Goal: Information Seeking & Learning: Learn about a topic

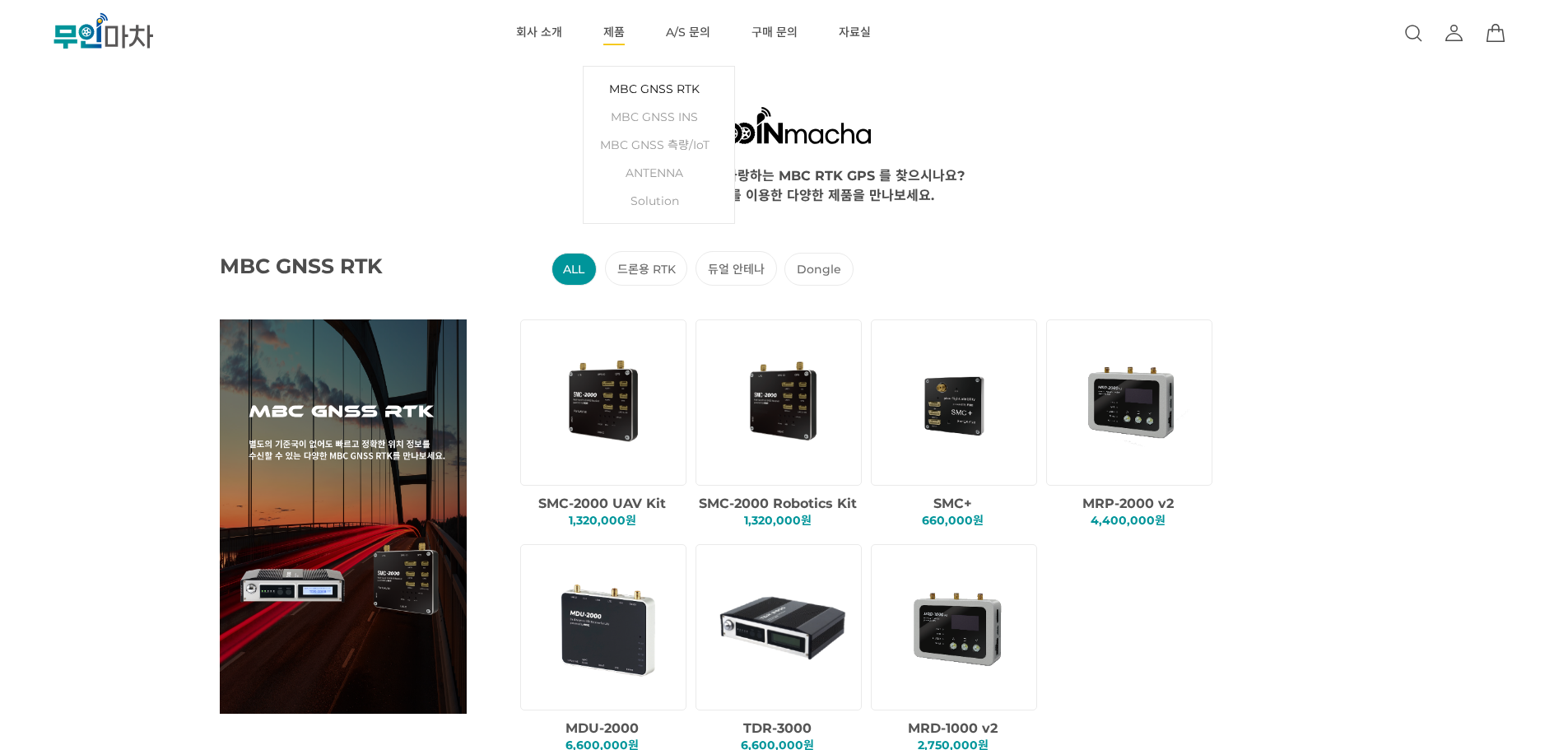
click at [625, 85] on link "MBC GNSS RTK" at bounding box center [659, 88] width 135 height 28
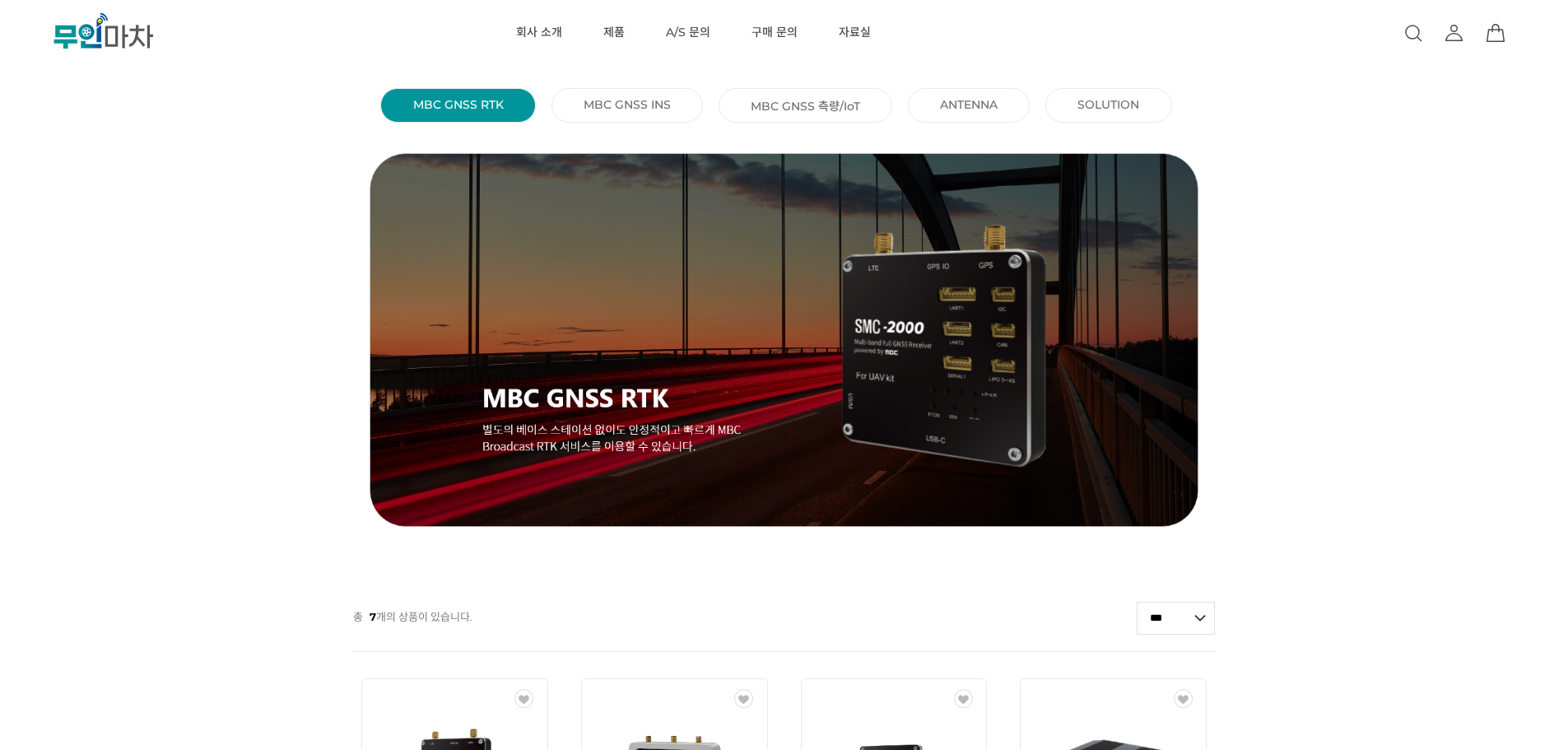
click at [797, 116] on li "MBC GNSS 측량/IoT ()" at bounding box center [805, 106] width 173 height 34
click at [801, 106] on link "MBC GNSS 측량/IoT ()" at bounding box center [805, 106] width 109 height 16
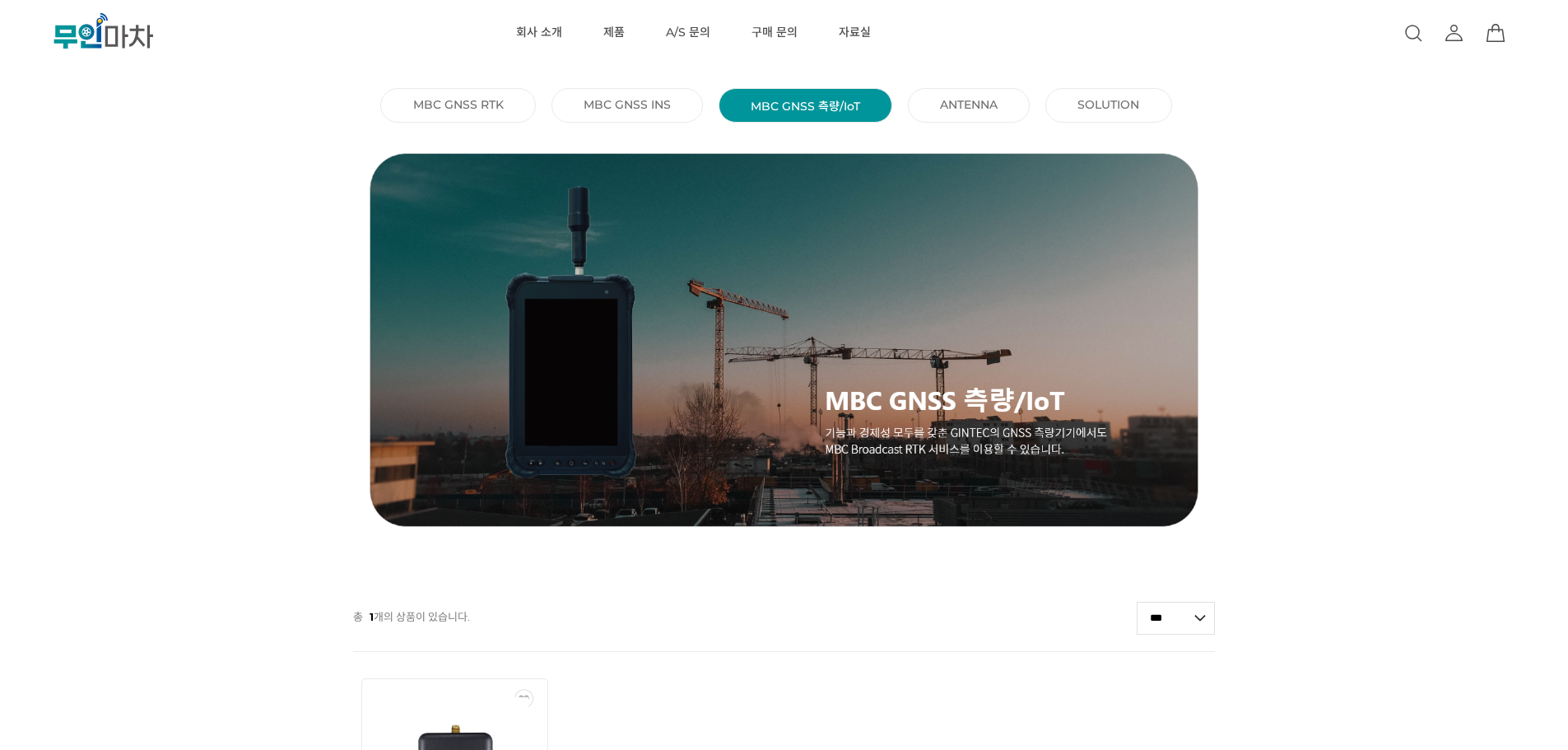
click at [636, 106] on link "MBC GNSS INS ()" at bounding box center [626, 105] width 88 height 14
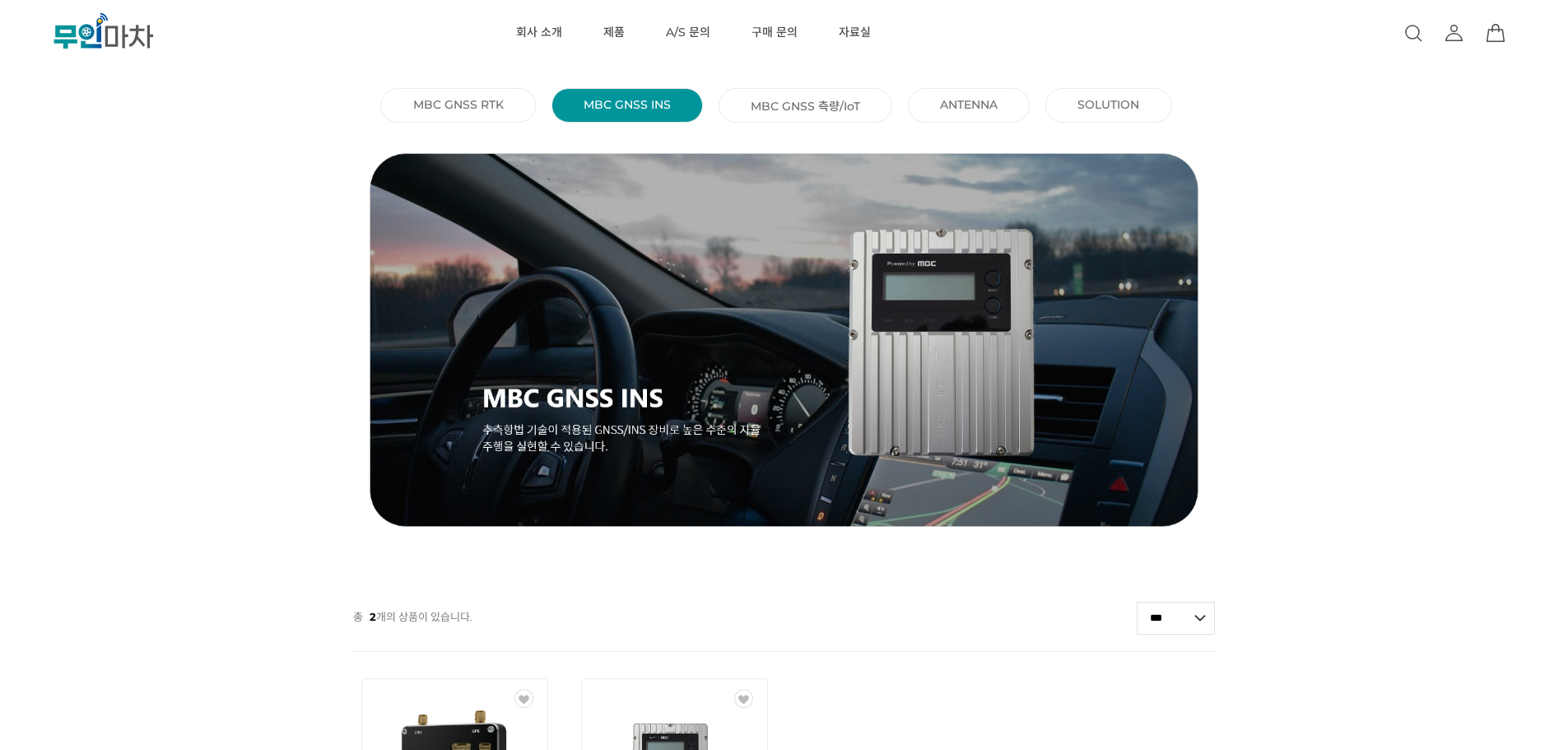
click at [508, 105] on li "MBC GNSS RTK ()" at bounding box center [457, 106] width 154 height 34
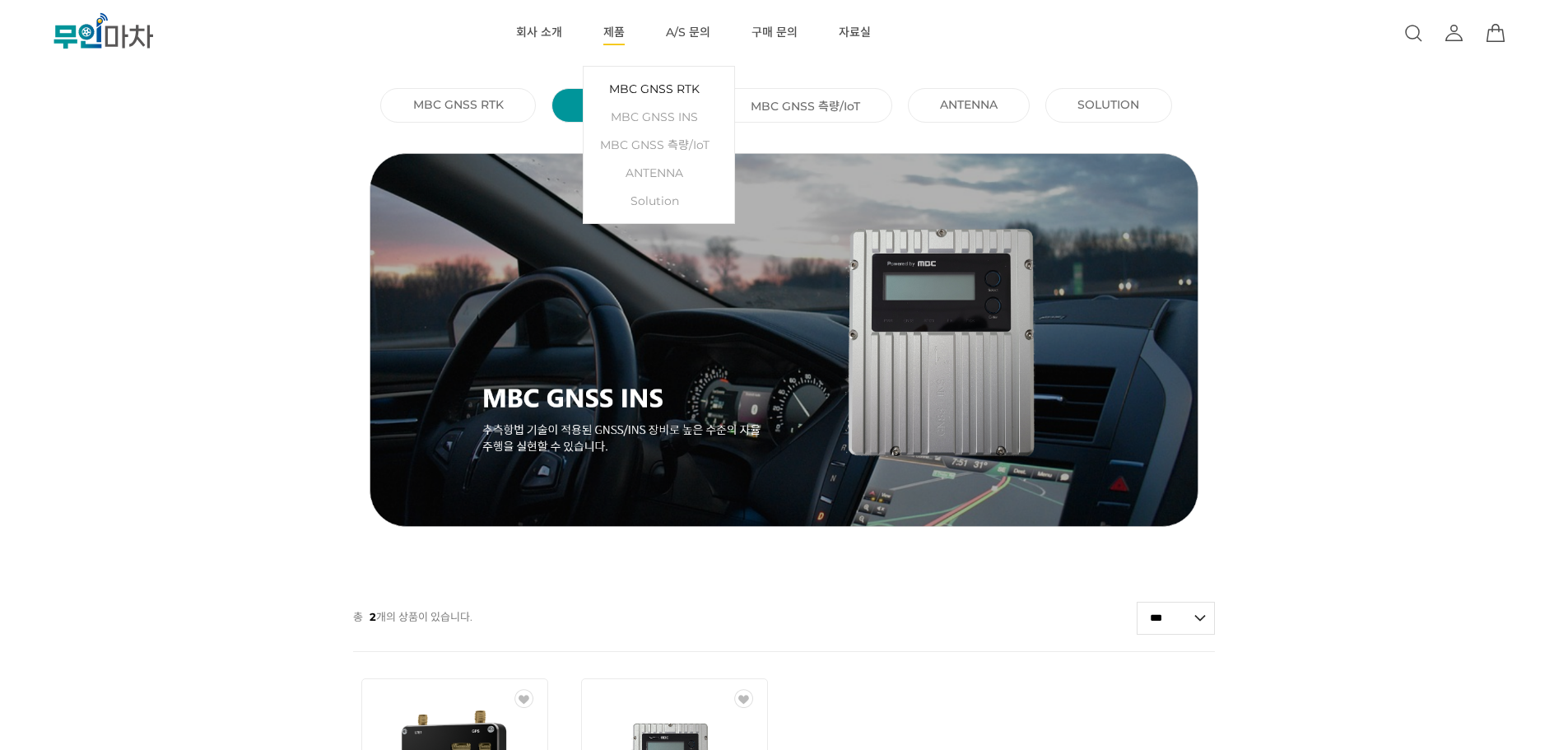
click at [639, 90] on link "MBC GNSS RTK" at bounding box center [659, 88] width 135 height 28
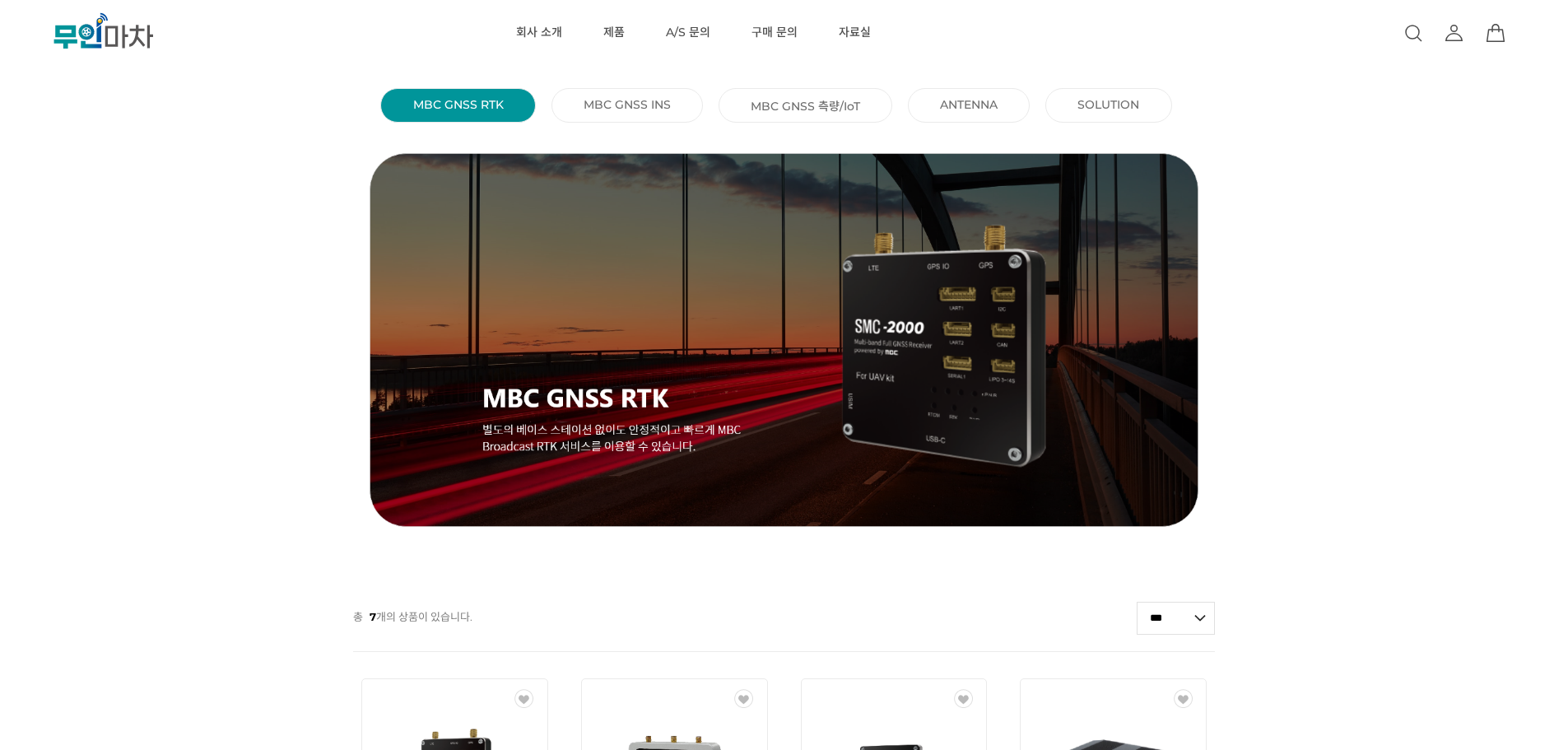
click at [932, 101] on li "ANTENNA ()" at bounding box center [969, 106] width 122 height 34
click at [966, 103] on link "ANTENNA ()" at bounding box center [969, 105] width 58 height 14
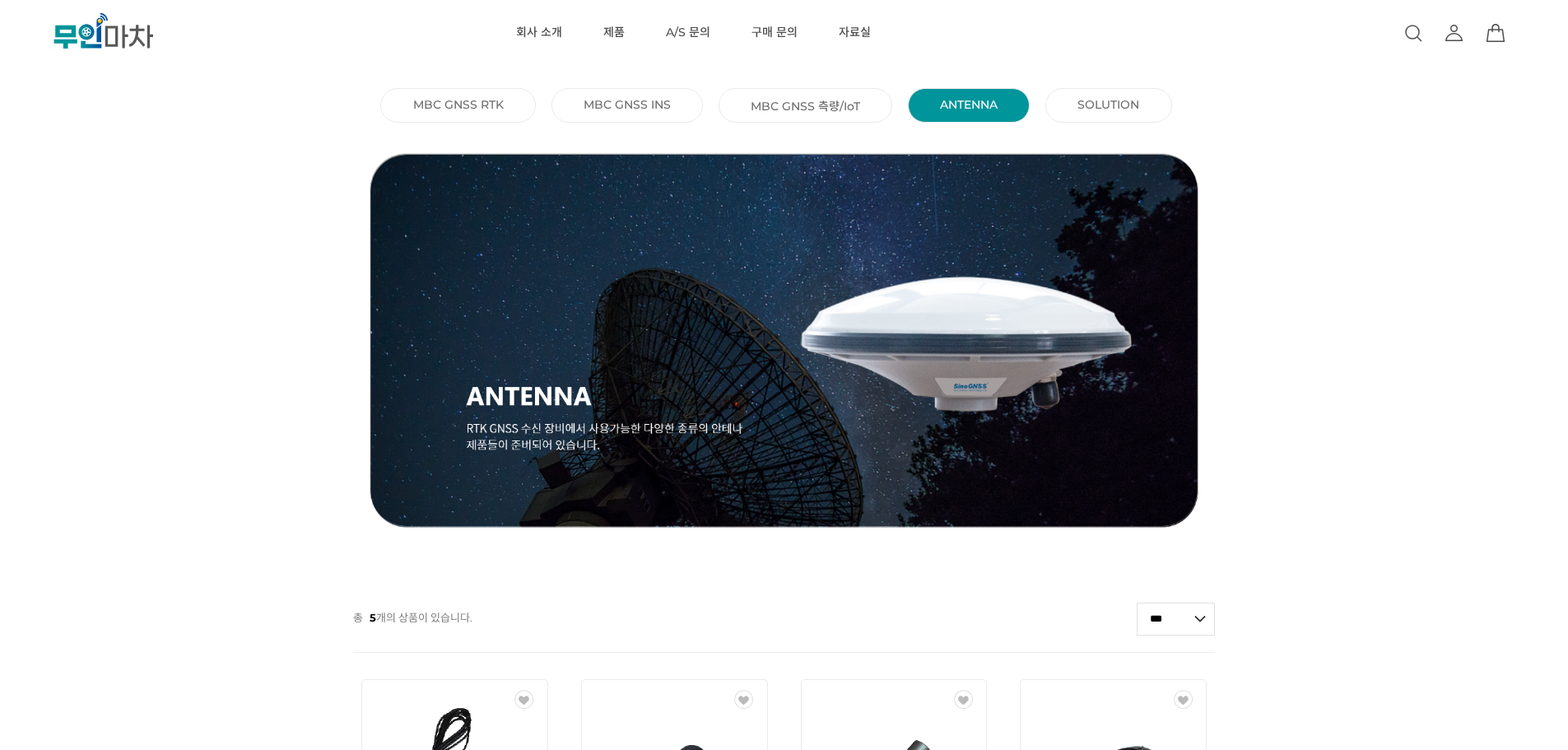
click at [1073, 97] on li "SOLUTION ()" at bounding box center [1109, 106] width 126 height 34
click at [1099, 106] on link "SOLUTION ()" at bounding box center [1109, 105] width 61 height 14
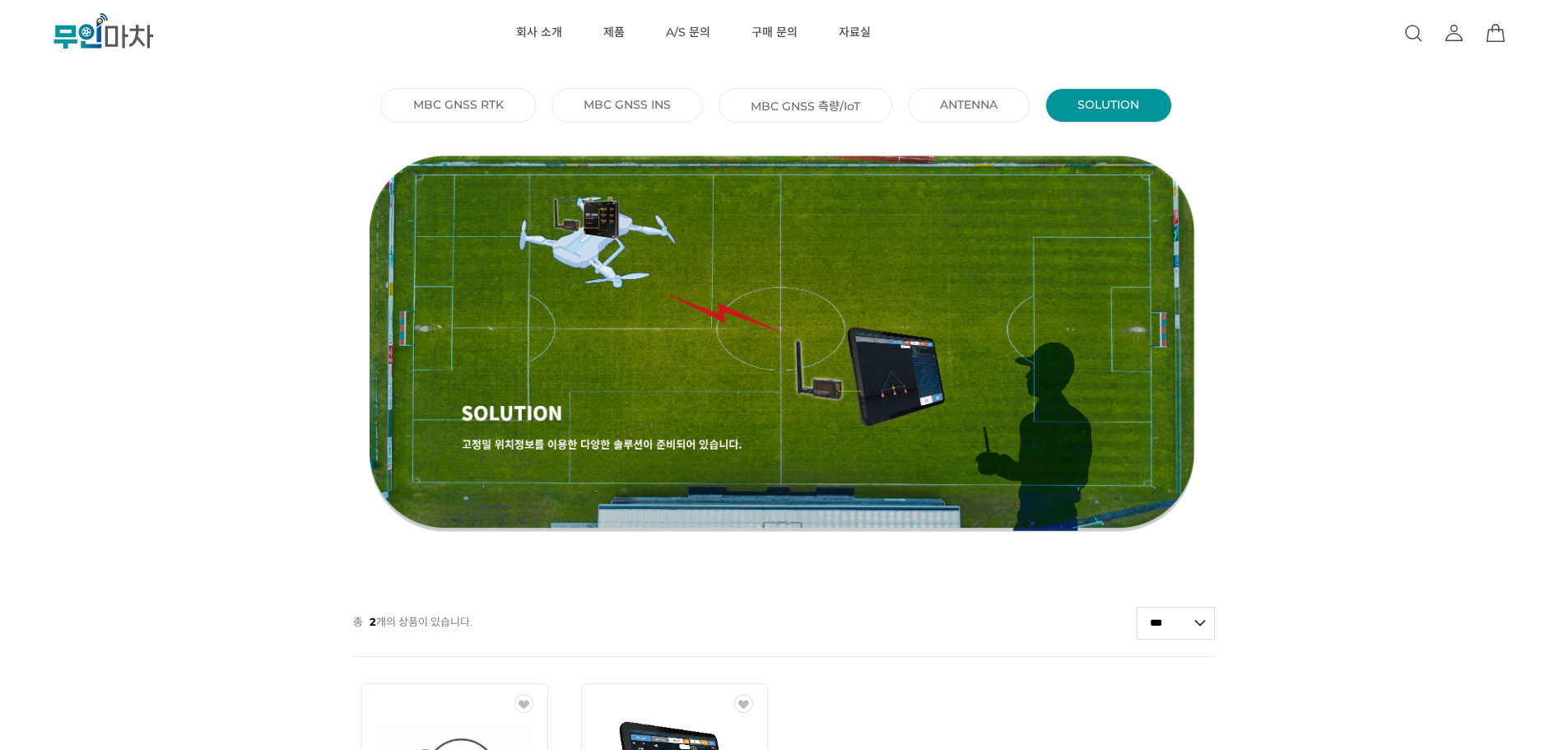
click at [829, 110] on link "MBC GNSS 측량/IoT ()" at bounding box center [805, 106] width 109 height 16
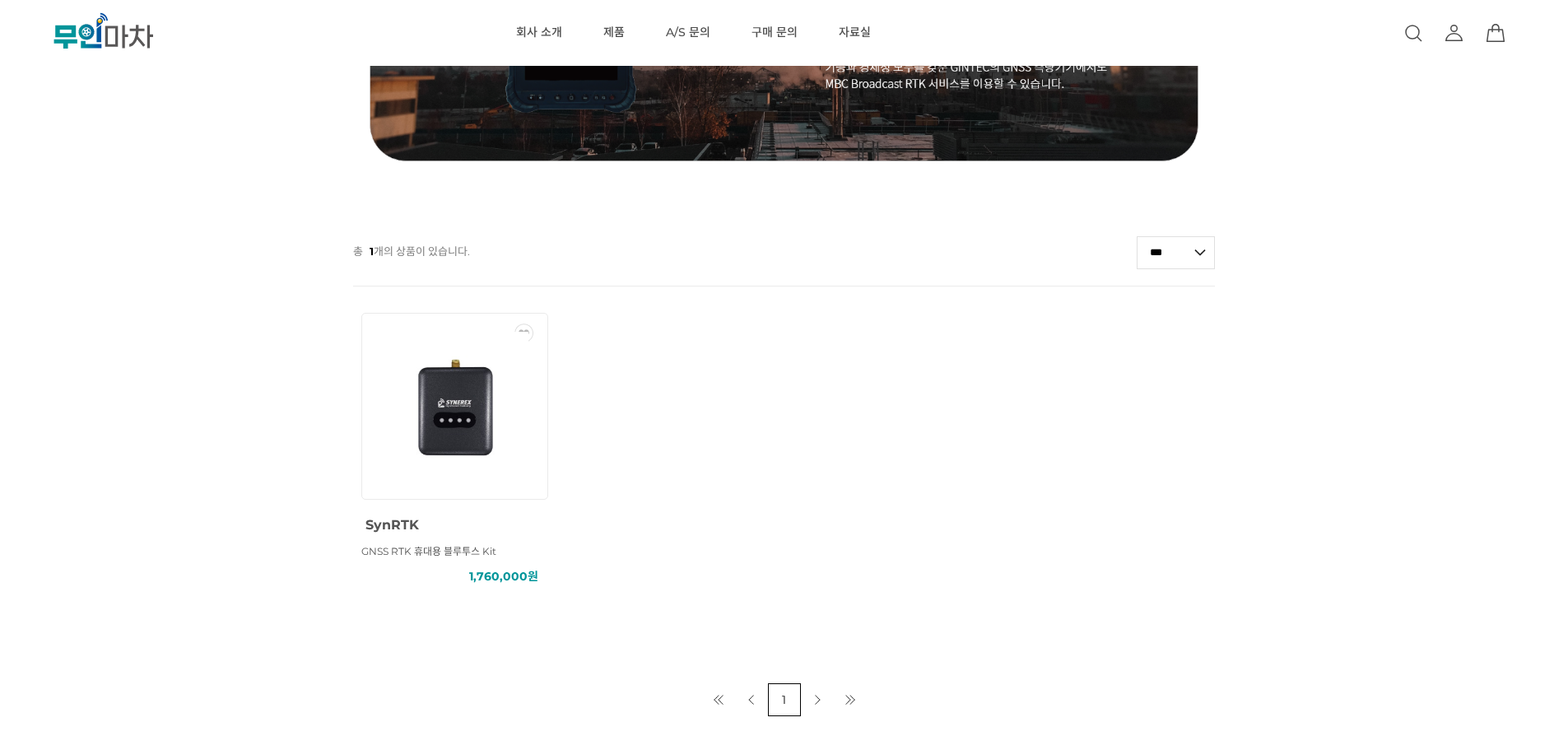
scroll to position [412, 0]
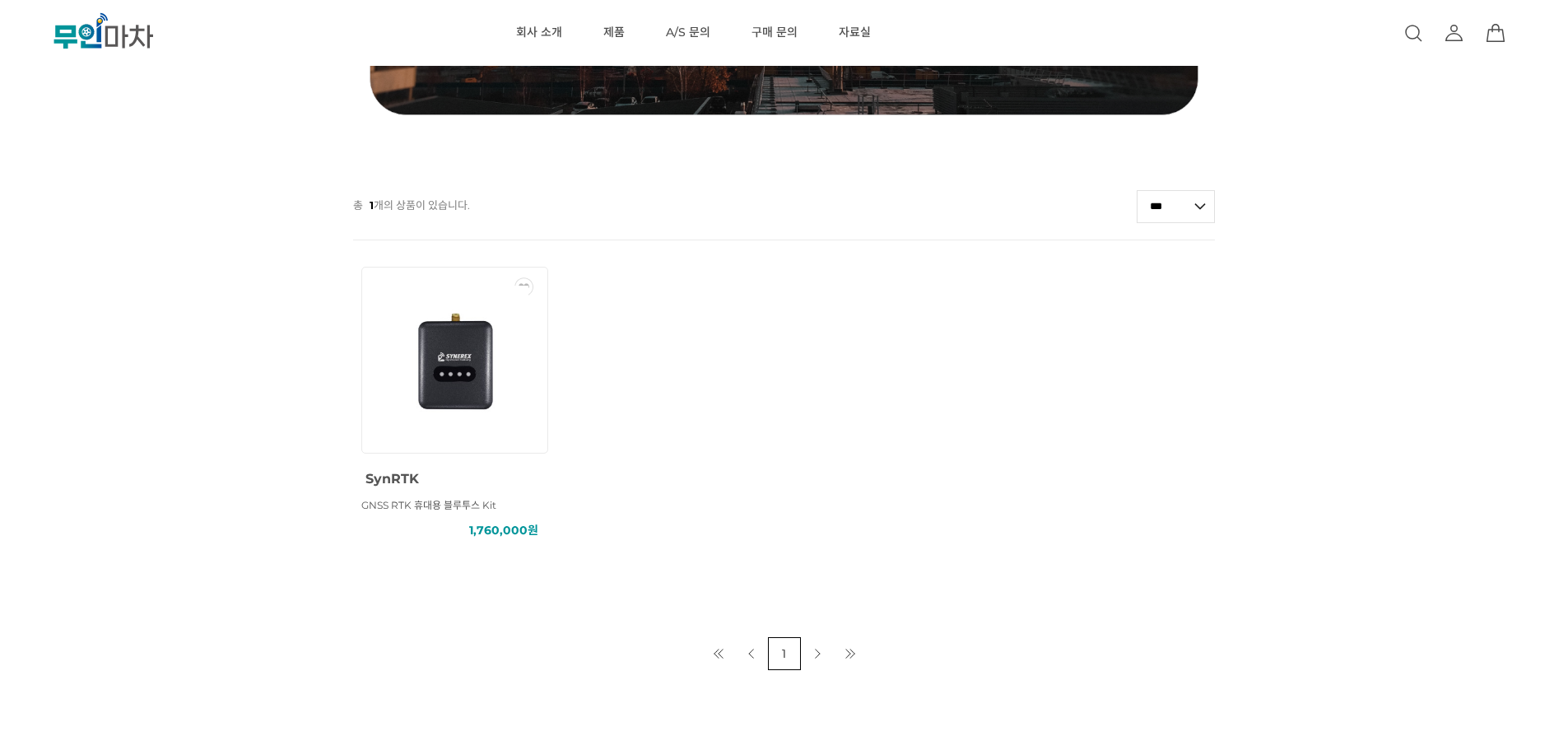
click at [499, 393] on img at bounding box center [453, 359] width 147 height 148
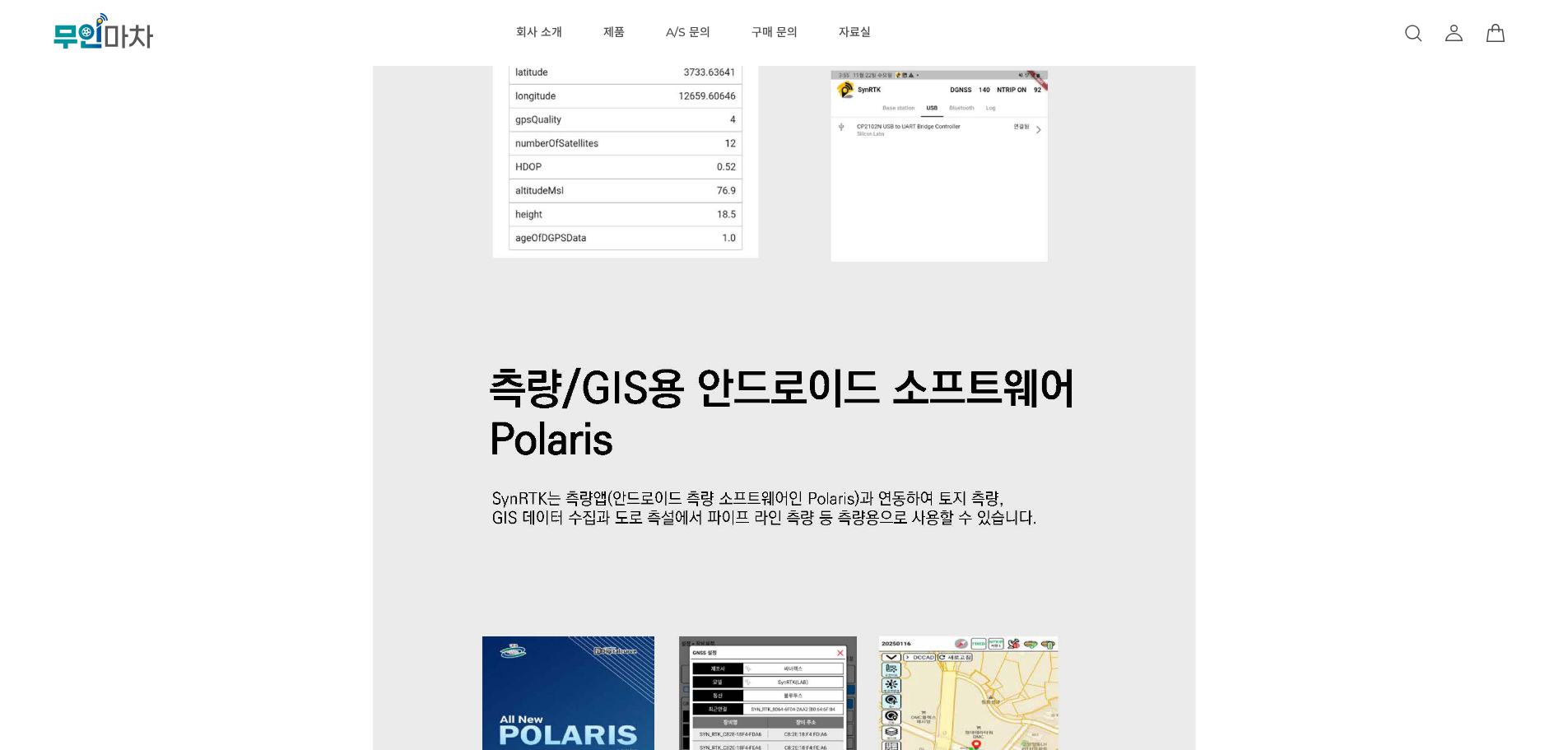
scroll to position [3538, 0]
